Goal: Information Seeking & Learning: Understand process/instructions

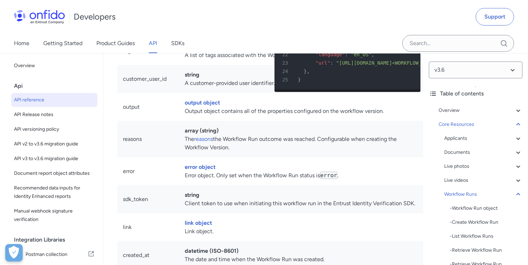
scroll to position [17536, 0]
click at [108, 47] on link "Product Guides" at bounding box center [115, 44] width 38 height 20
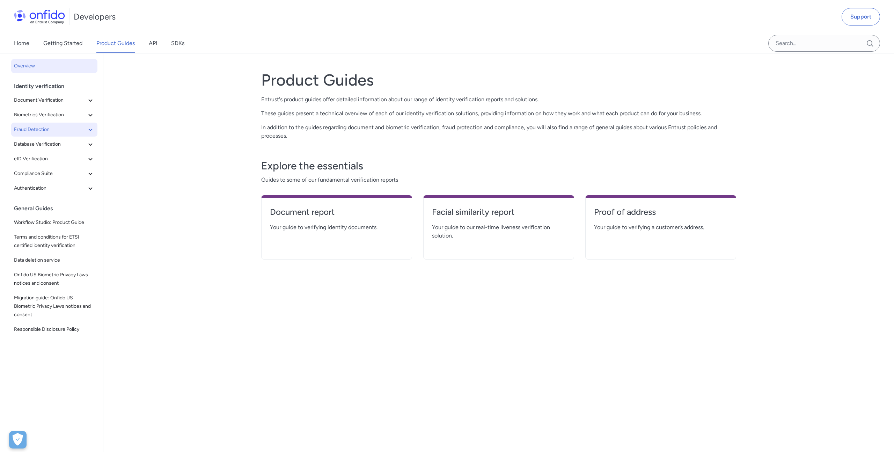
click at [88, 131] on icon at bounding box center [90, 129] width 8 height 8
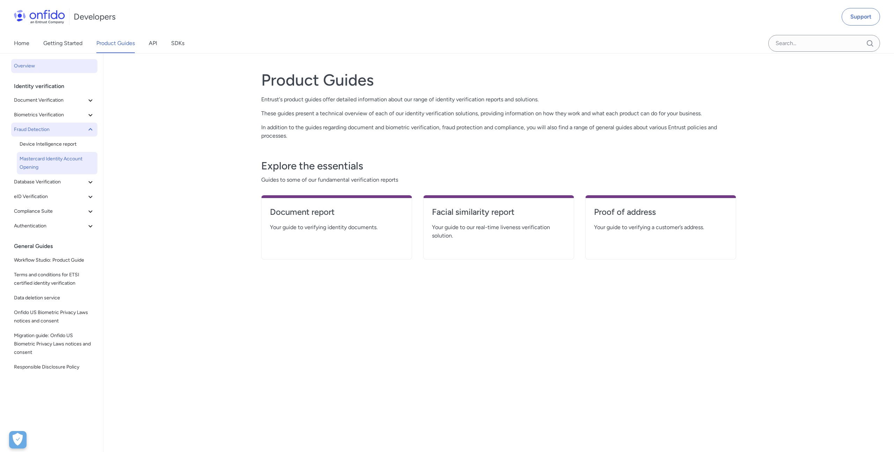
click at [54, 156] on span "Mastercard Identity Account Opening" at bounding box center [57, 163] width 75 height 17
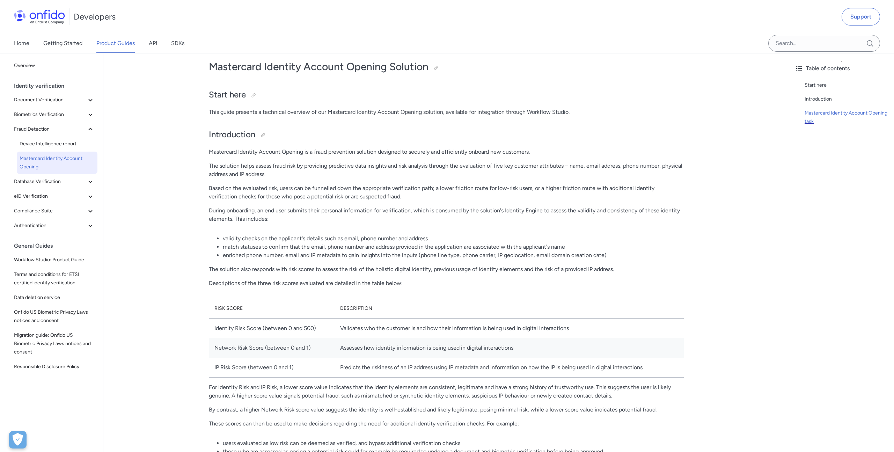
click at [528, 109] on div "Mastercard Identity Account Opening task" at bounding box center [847, 117] width 84 height 17
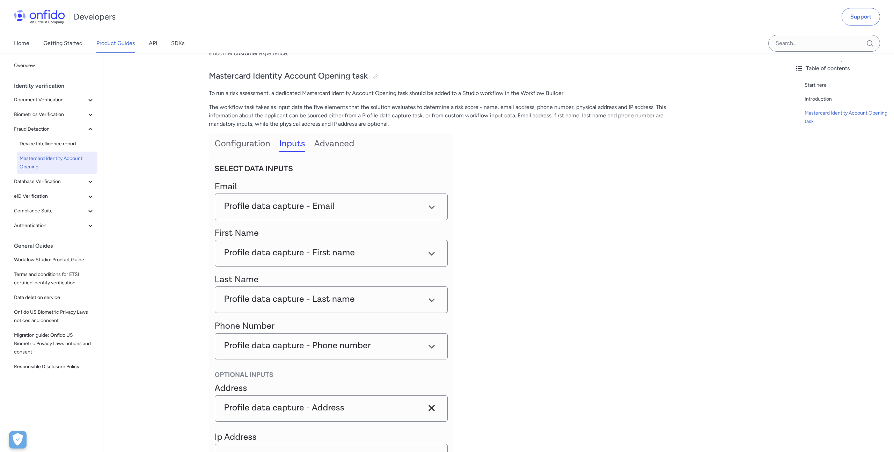
scroll to position [441, 0]
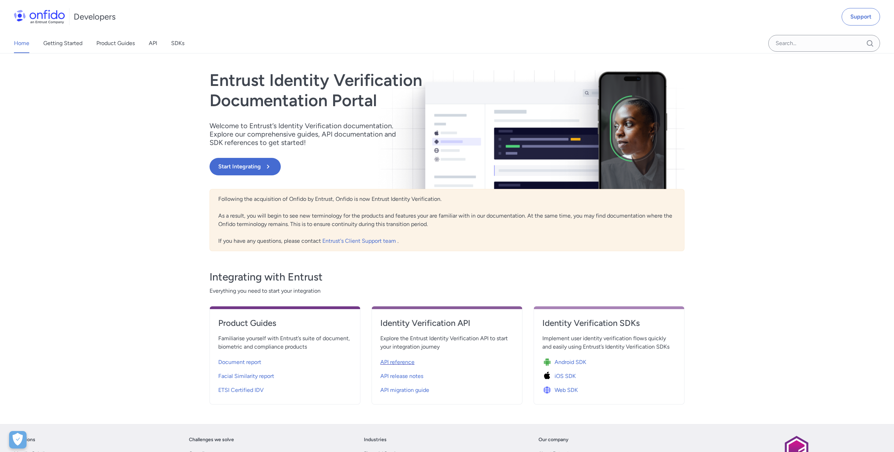
click at [395, 357] on div "API reference" at bounding box center [446, 362] width 133 height 11
select select "http"
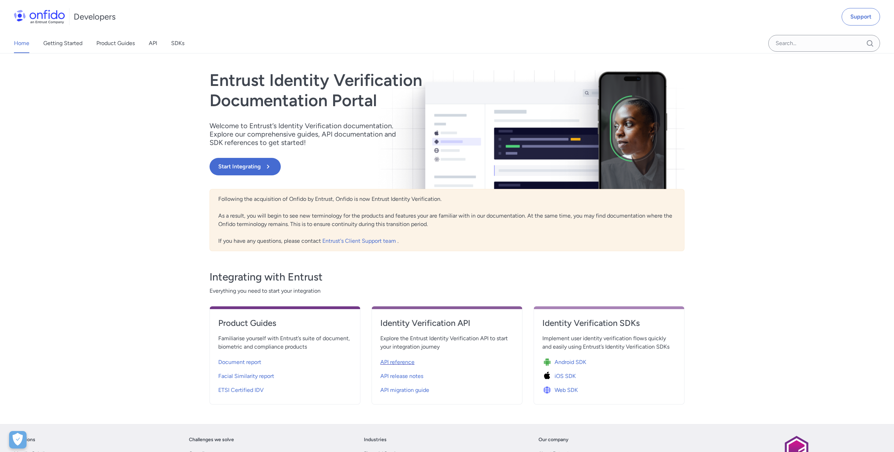
select select "http"
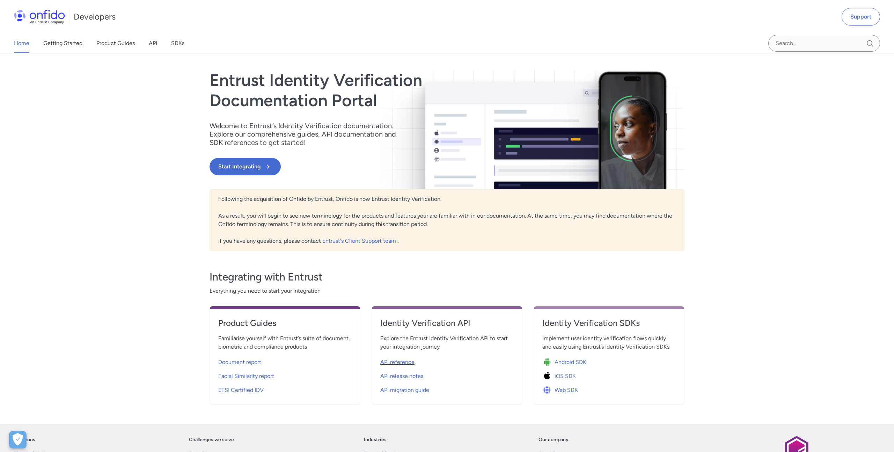
select select "http"
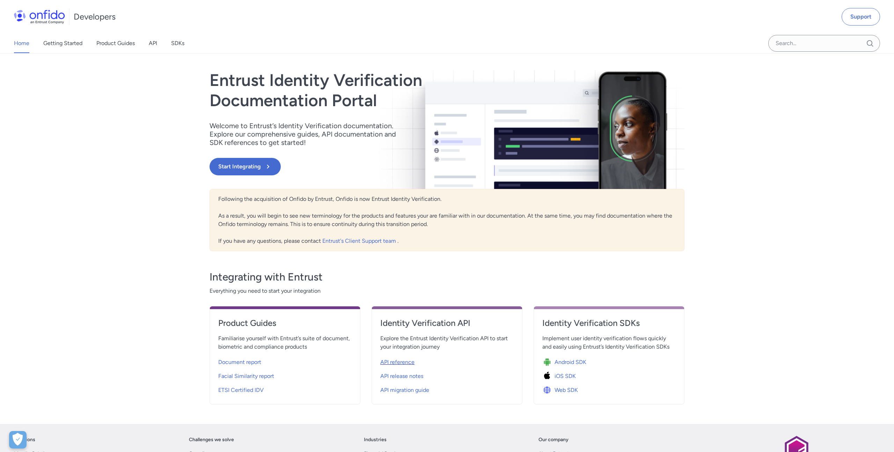
select select "http"
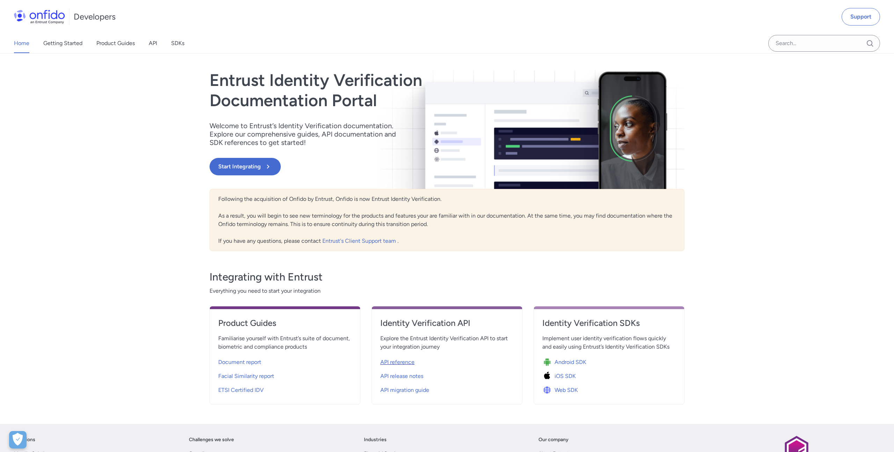
select select "http"
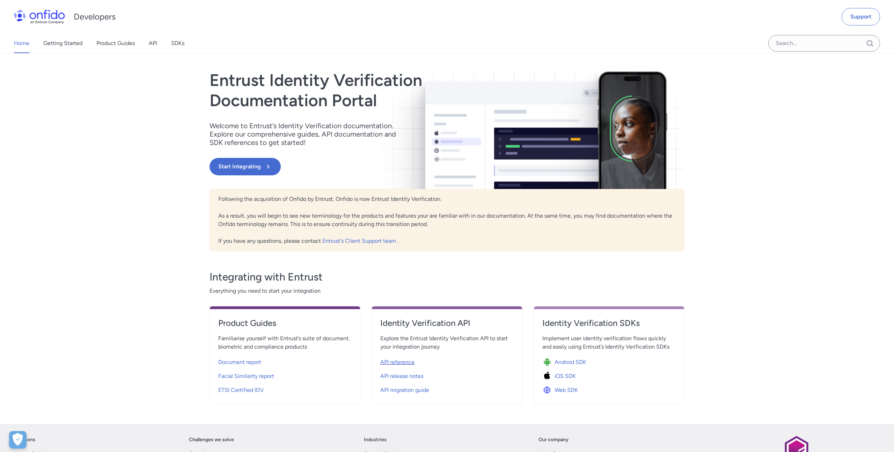
select select "http"
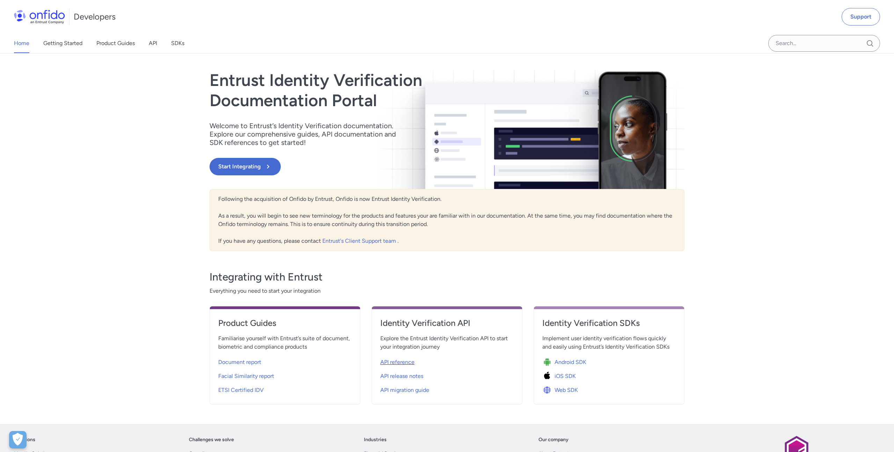
select select "http"
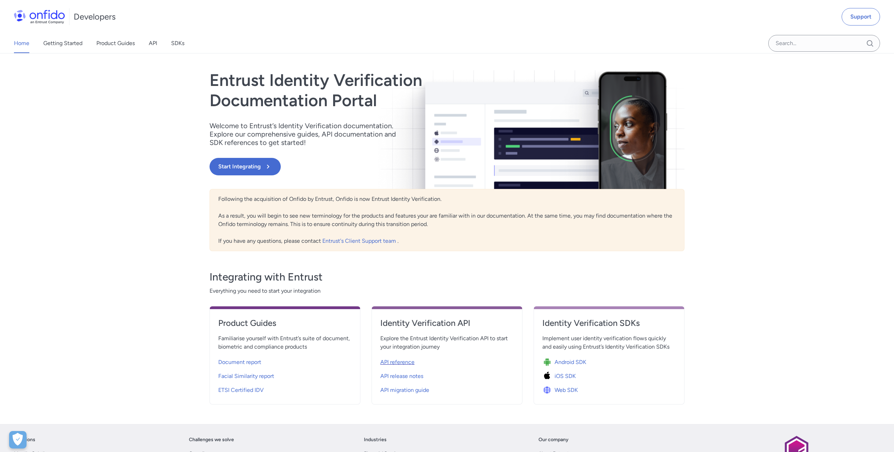
select select "http"
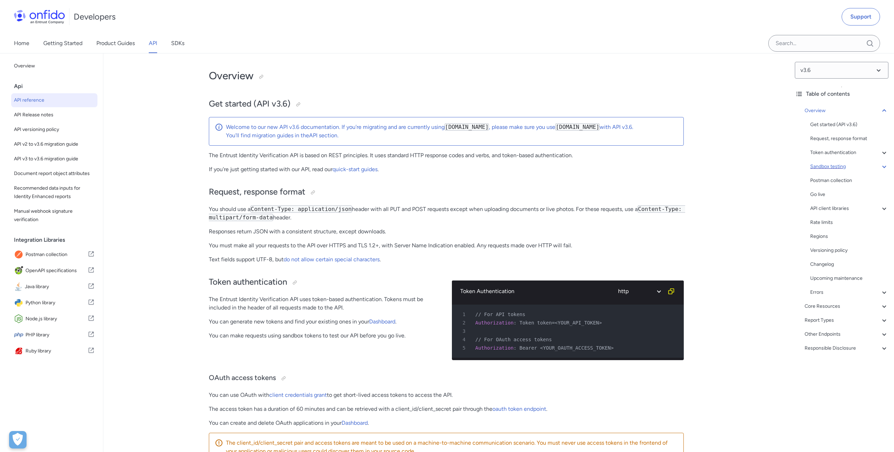
click at [831, 169] on div "Sandbox testing" at bounding box center [849, 166] width 78 height 8
